Goal: Task Accomplishment & Management: Manage account settings

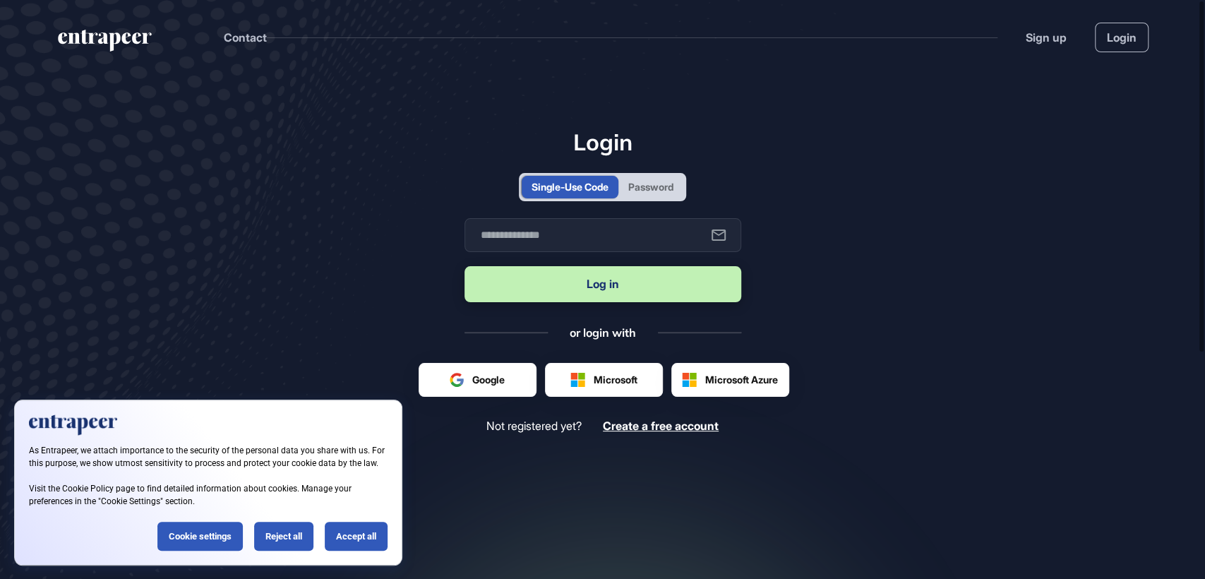
click at [644, 178] on div "Password" at bounding box center [650, 187] width 65 height 23
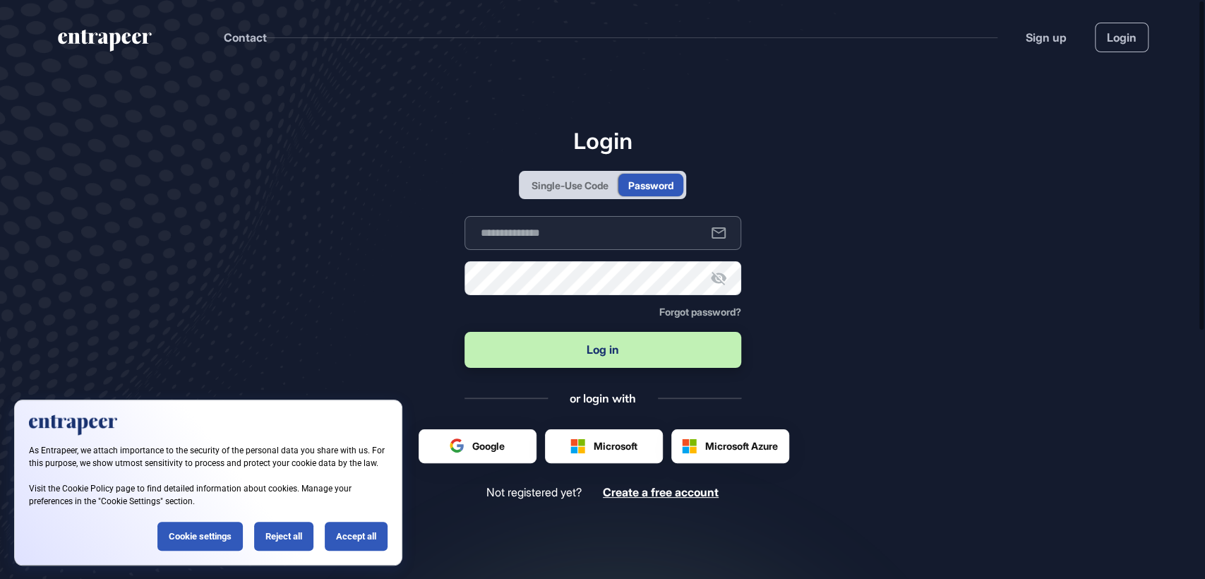
type input "**********"
click at [612, 346] on button "Log in" at bounding box center [603, 350] width 277 height 36
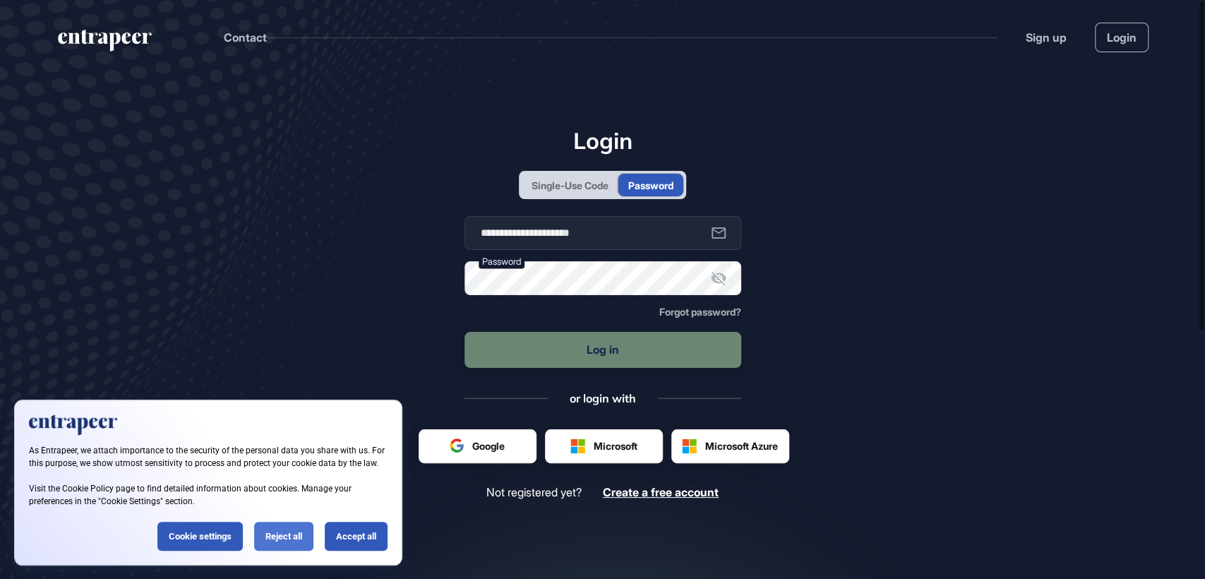
click at [275, 529] on div "Reject all" at bounding box center [283, 536] width 59 height 29
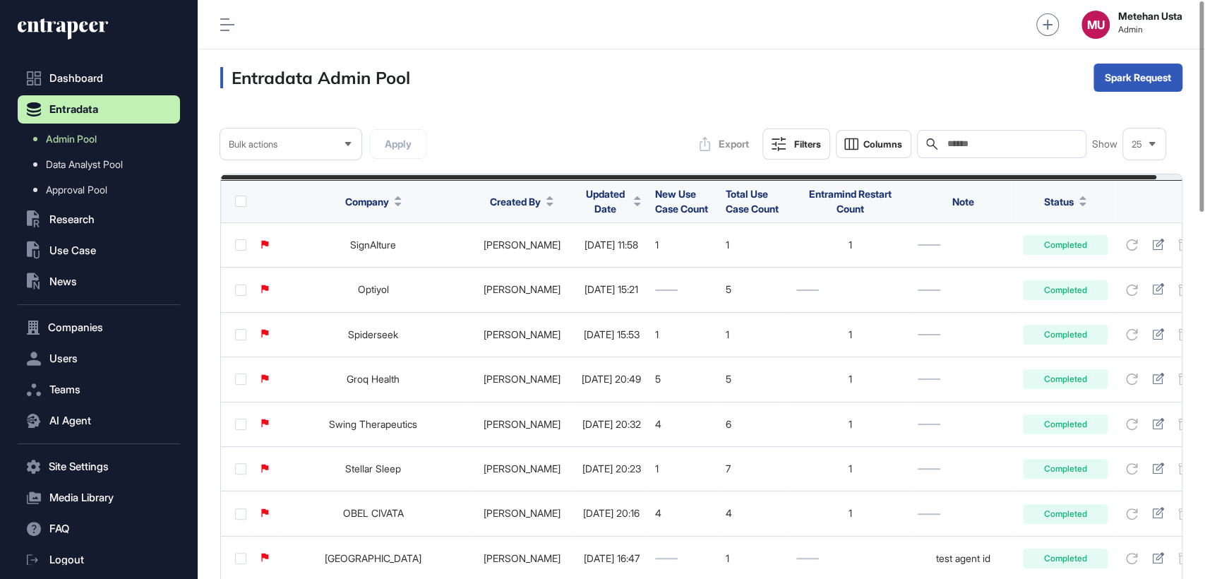
click at [582, 200] on span "Updated Date" at bounding box center [605, 201] width 47 height 30
click at [589, 265] on div "Sort Descending" at bounding box center [602, 260] width 88 height 20
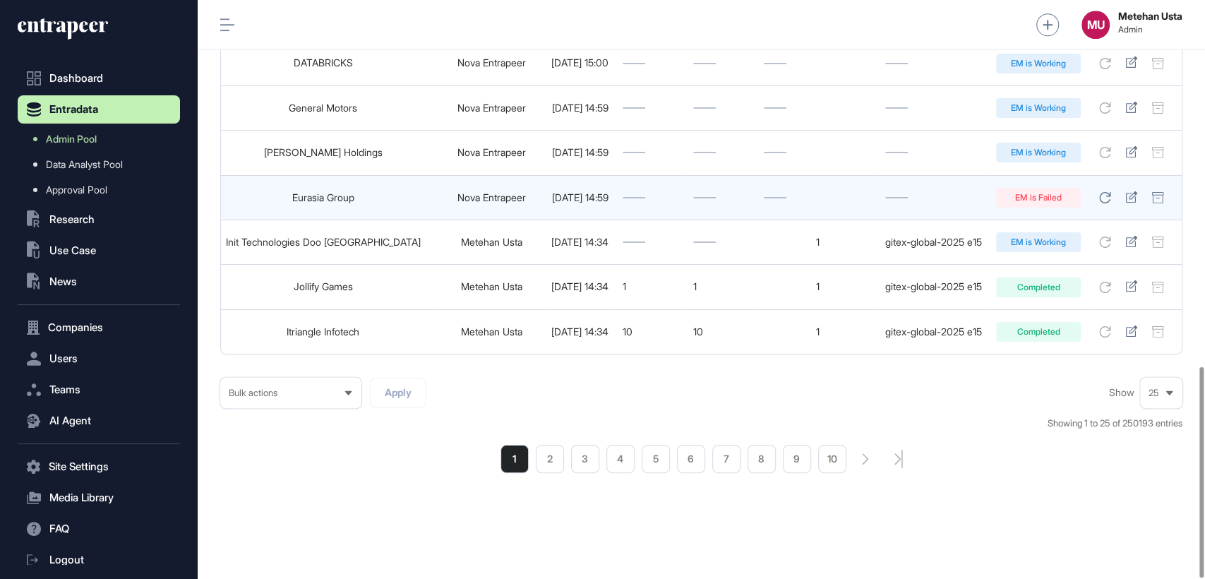
scroll to position [0, 116]
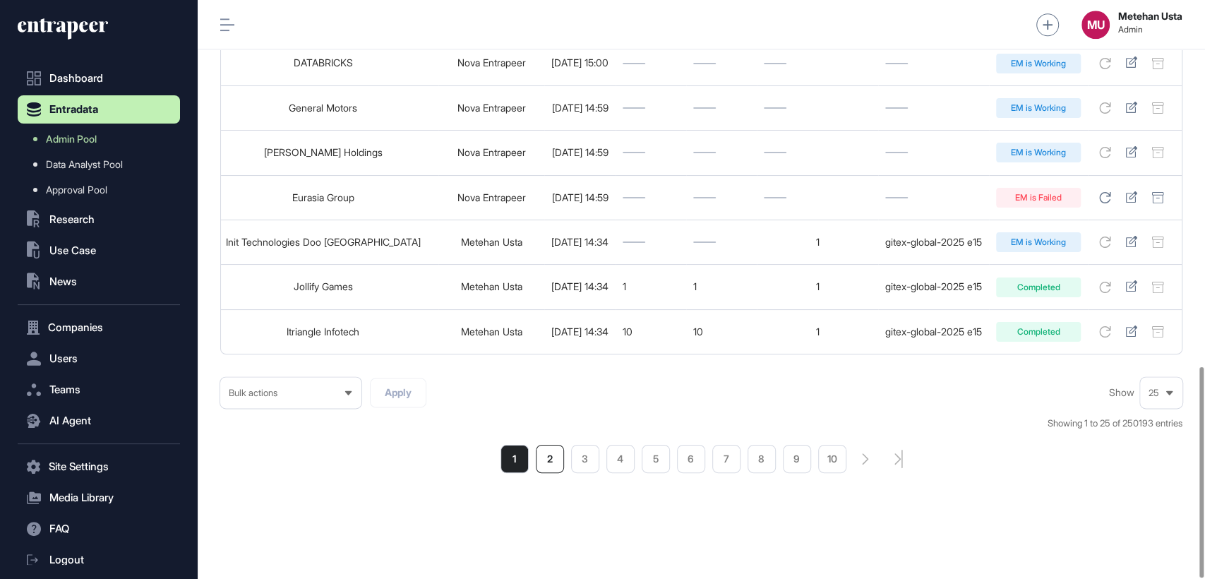
click at [551, 461] on li "2" at bounding box center [550, 459] width 28 height 28
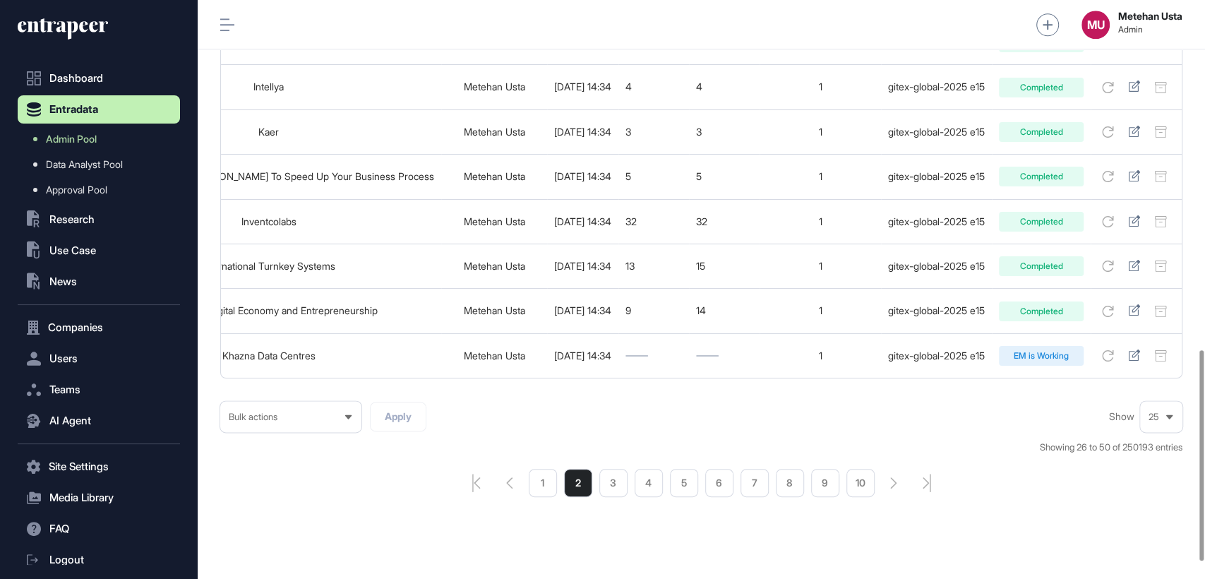
scroll to position [966, 0]
click at [545, 495] on li "1" at bounding box center [543, 481] width 28 height 28
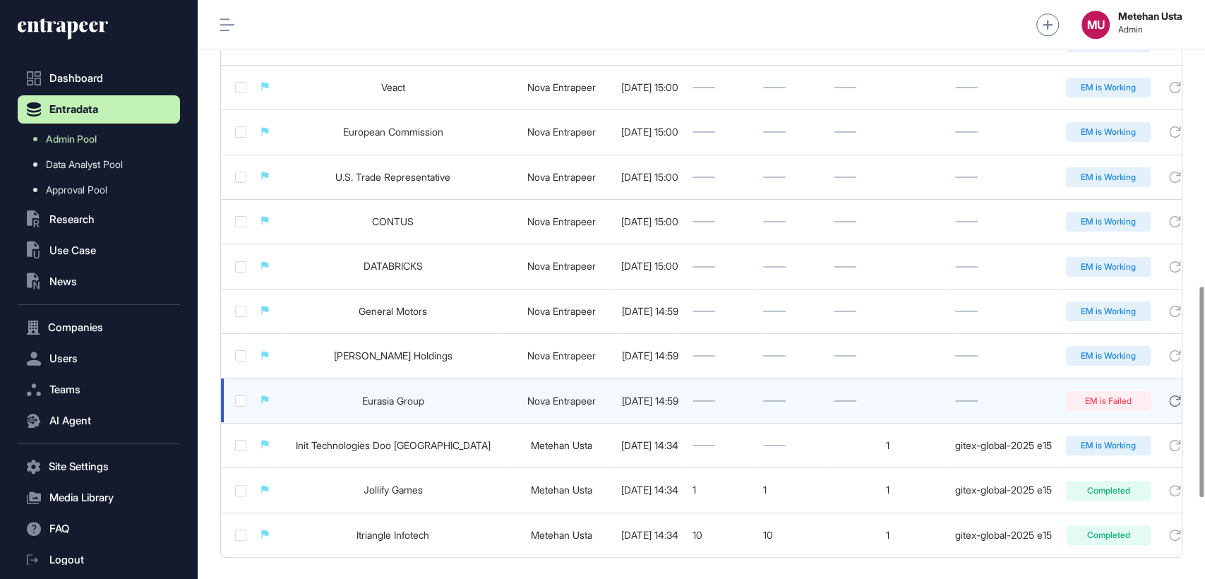
scroll to position [0, 116]
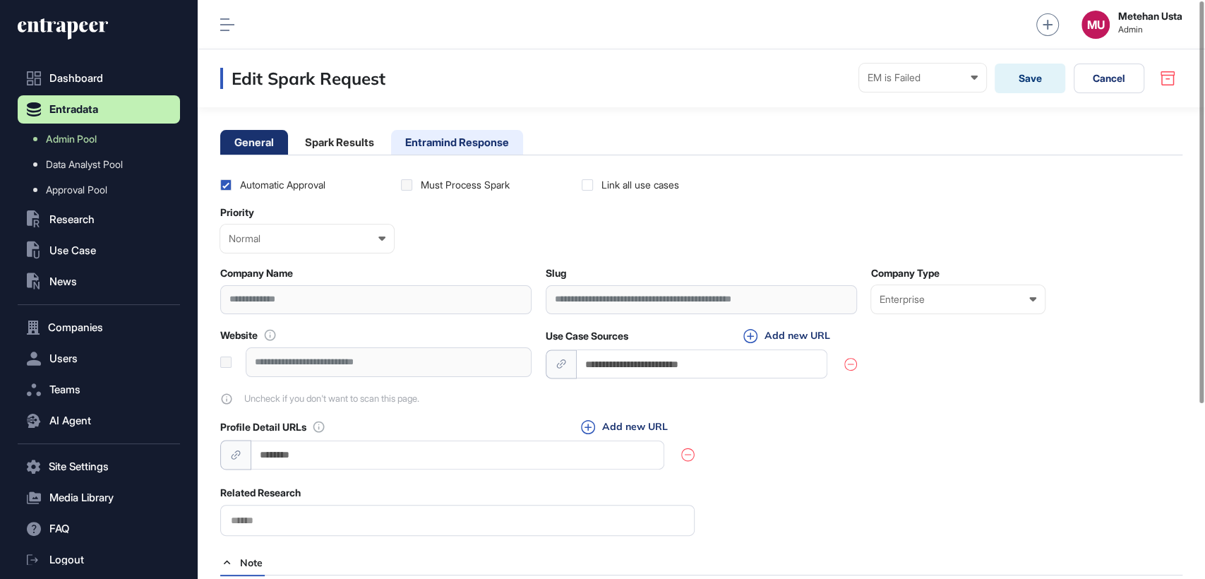
click at [471, 138] on li "Entramind Response" at bounding box center [457, 142] width 132 height 25
